Goal: Information Seeking & Learning: Find specific fact

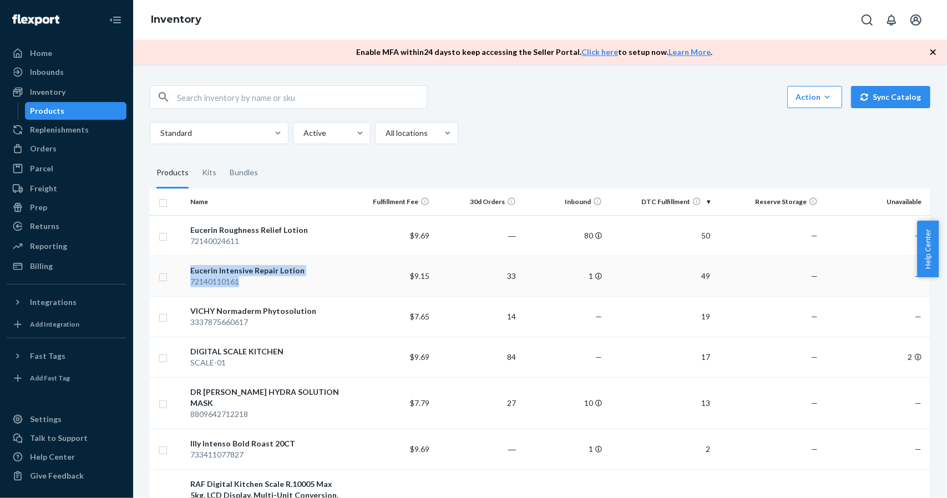
copy tr "Eucerin Intensive Repair Lotion 72140110161"
drag, startPoint x: 250, startPoint y: 287, endPoint x: 181, endPoint y: 277, distance: 69.5
click at [181, 277] on tr "Eucerin Intensive Repair Lotion 72140110161 $9.15 33 1 49 — —" at bounding box center [540, 276] width 780 height 40
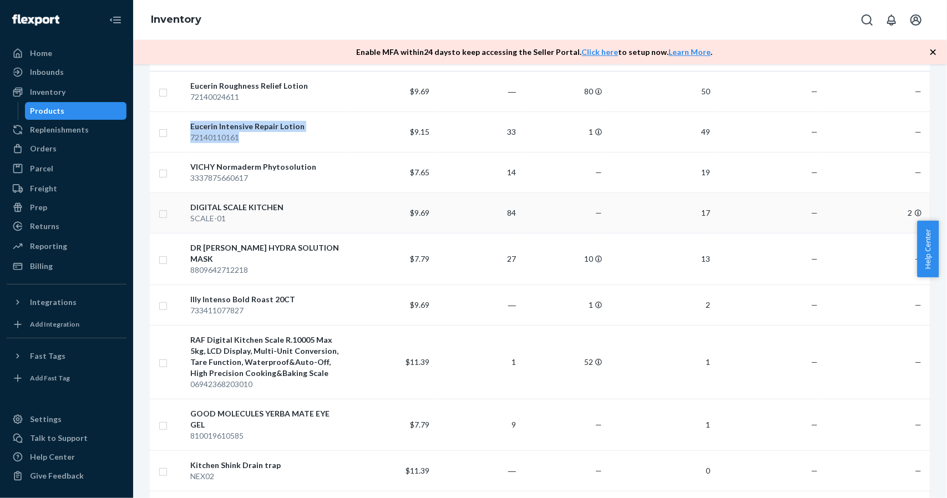
scroll to position [166, 0]
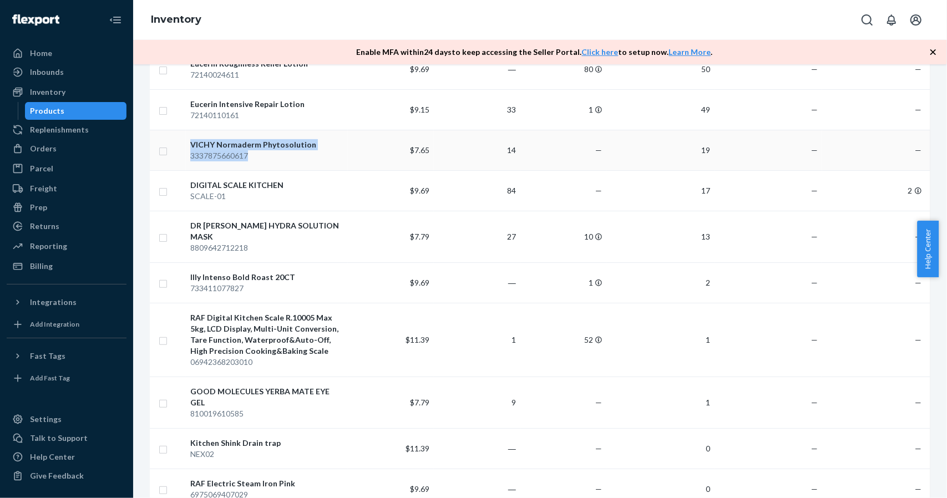
drag, startPoint x: 263, startPoint y: 157, endPoint x: 174, endPoint y: 156, distance: 89.3
click at [174, 156] on tr "VICHY Normaderm Phytosolution 3337875660617 $7.65 14 — 19 — —" at bounding box center [540, 150] width 780 height 40
copy tr "VICHY Normaderm Phytosolution 3337875660617"
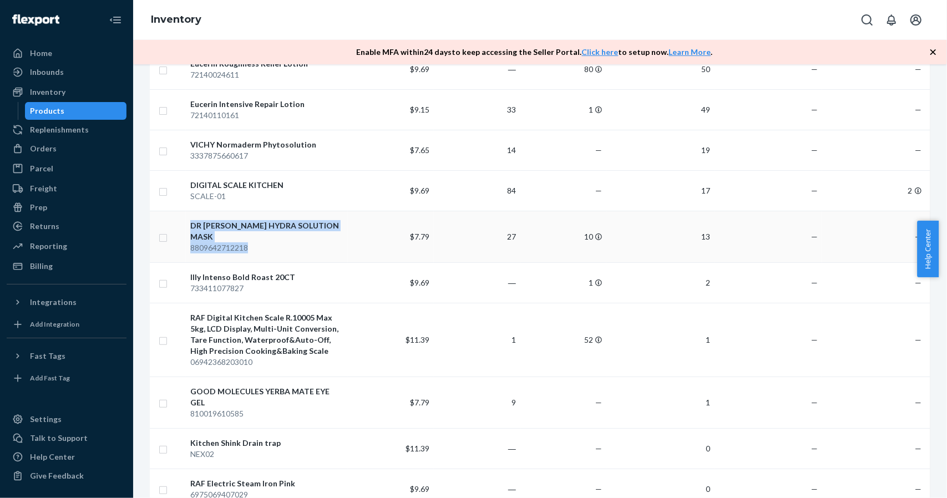
drag, startPoint x: 270, startPoint y: 242, endPoint x: 184, endPoint y: 232, distance: 86.5
click at [184, 232] on tr "DR [PERSON_NAME] HYDRA SOLUTION MASK 8809642712218 $7.79 27 10 13 — —" at bounding box center [540, 237] width 780 height 52
copy tr "DR [PERSON_NAME] HYDRA SOLUTION MASK 8809642712218"
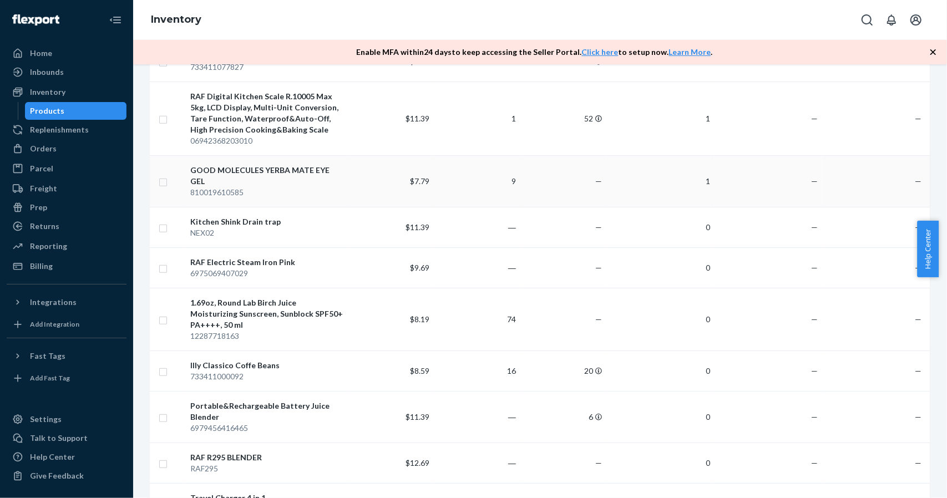
scroll to position [388, 0]
drag, startPoint x: 270, startPoint y: 301, endPoint x: 187, endPoint y: 279, distance: 85.4
click at [187, 287] on td "1.69oz, Round Lab Birch Juice Moisturizing Sunscreen, Sunblock SPF50+ PA++++, 5…" at bounding box center [267, 318] width 162 height 63
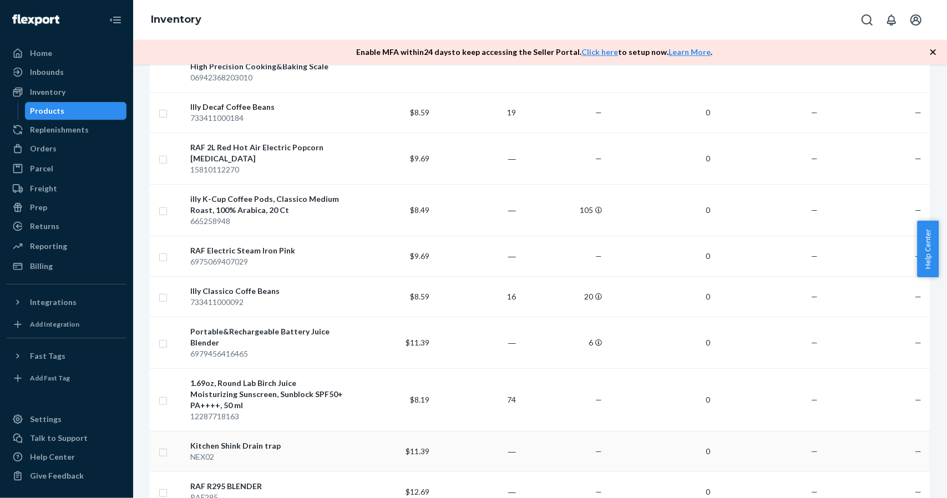
scroll to position [555, 0]
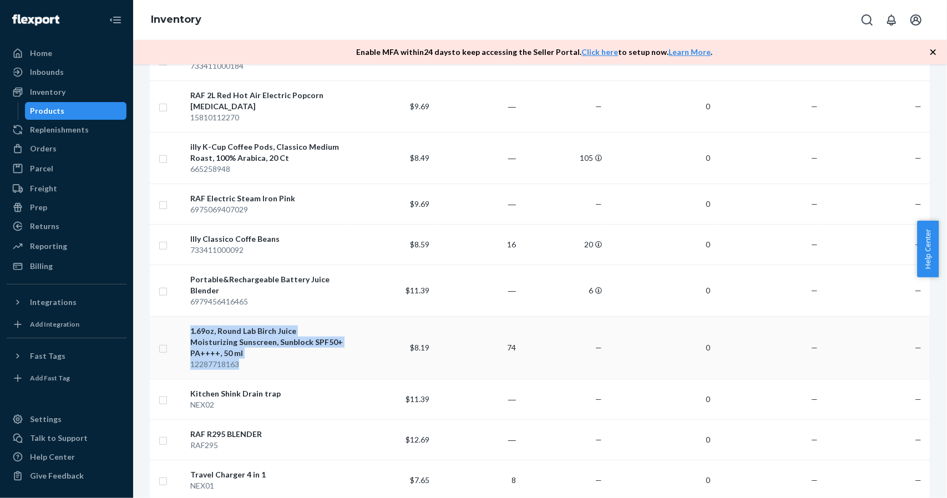
copy tr "1.69oz, Round Lab Birch Juice Moisturizing Sunscreen, Sunblock SPF50+ PA++++, 5…"
drag, startPoint x: 266, startPoint y: 332, endPoint x: 182, endPoint y: 323, distance: 84.8
click at [182, 323] on tr "1.69oz, Round Lab Birch Juice Moisturizing Sunscreen, Sunblock SPF50+ PA++++, 5…" at bounding box center [540, 347] width 780 height 63
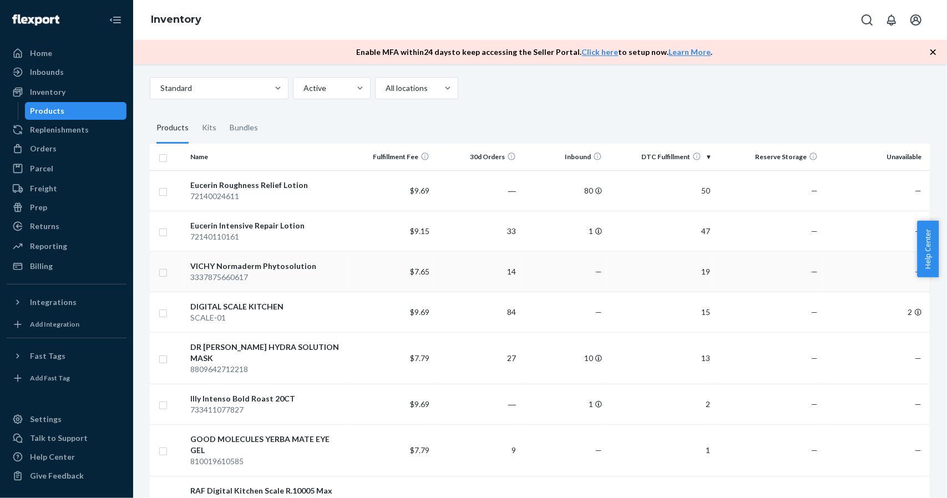
scroll to position [0, 0]
